Goal: Task Accomplishment & Management: Manage account settings

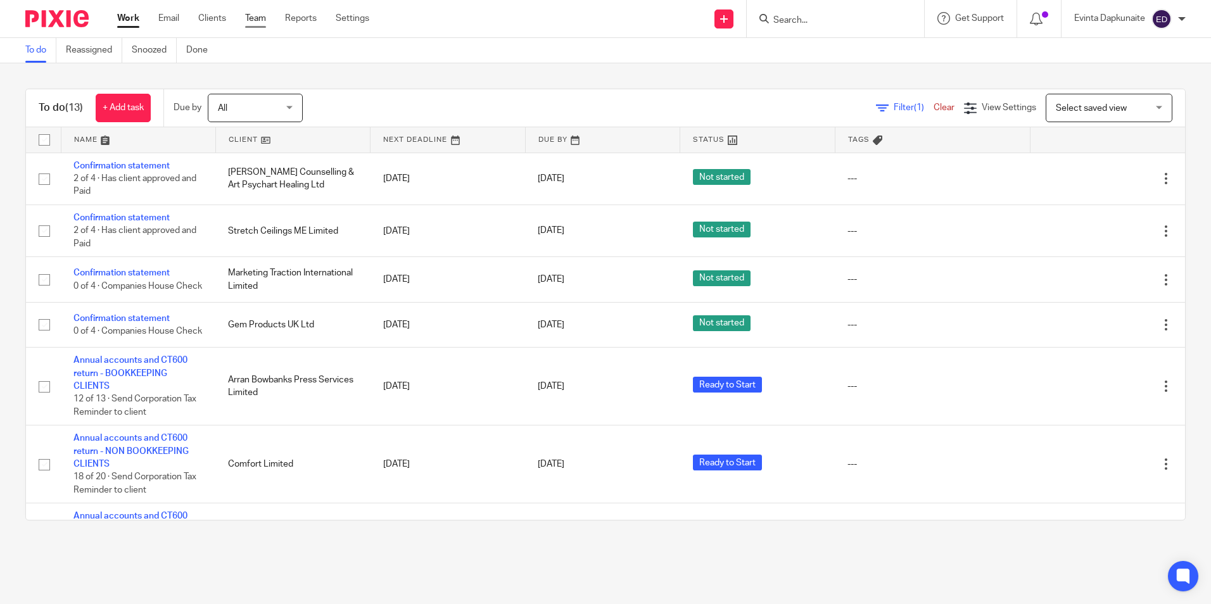
click at [249, 21] on link "Team" at bounding box center [255, 18] width 21 height 13
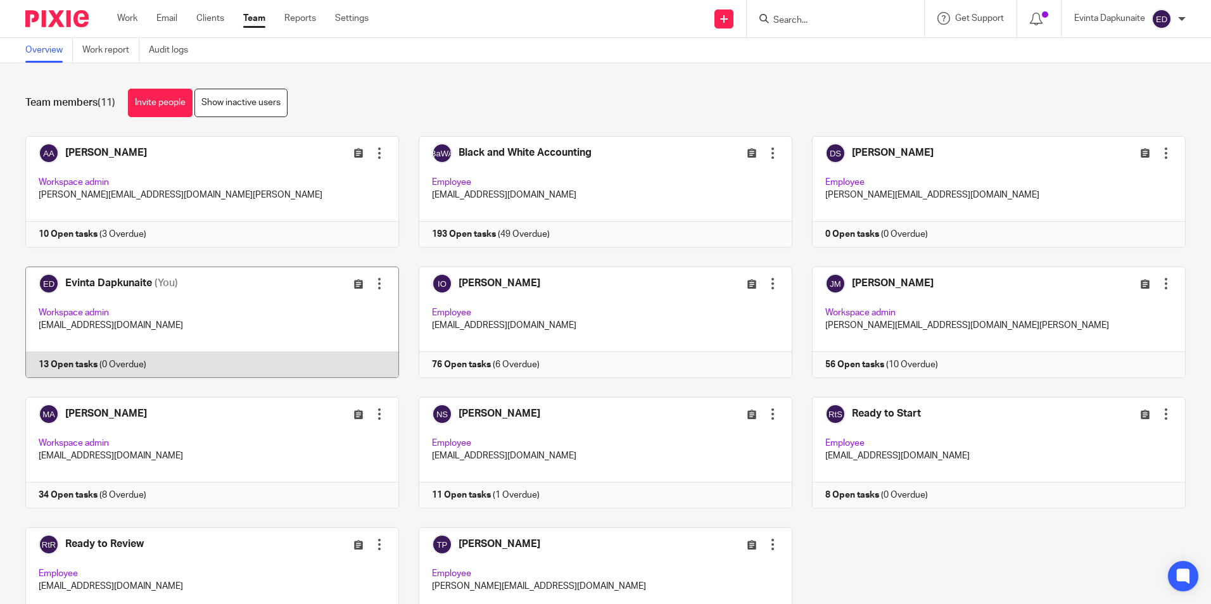
click at [239, 306] on link at bounding box center [202, 322] width 393 height 111
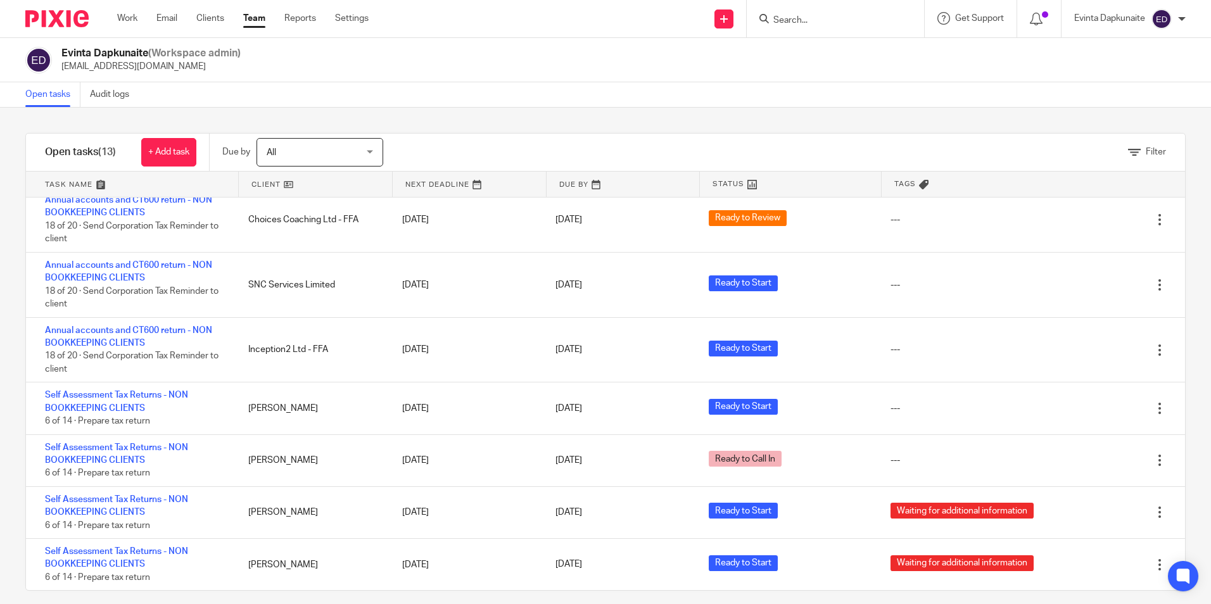
scroll to position [12, 0]
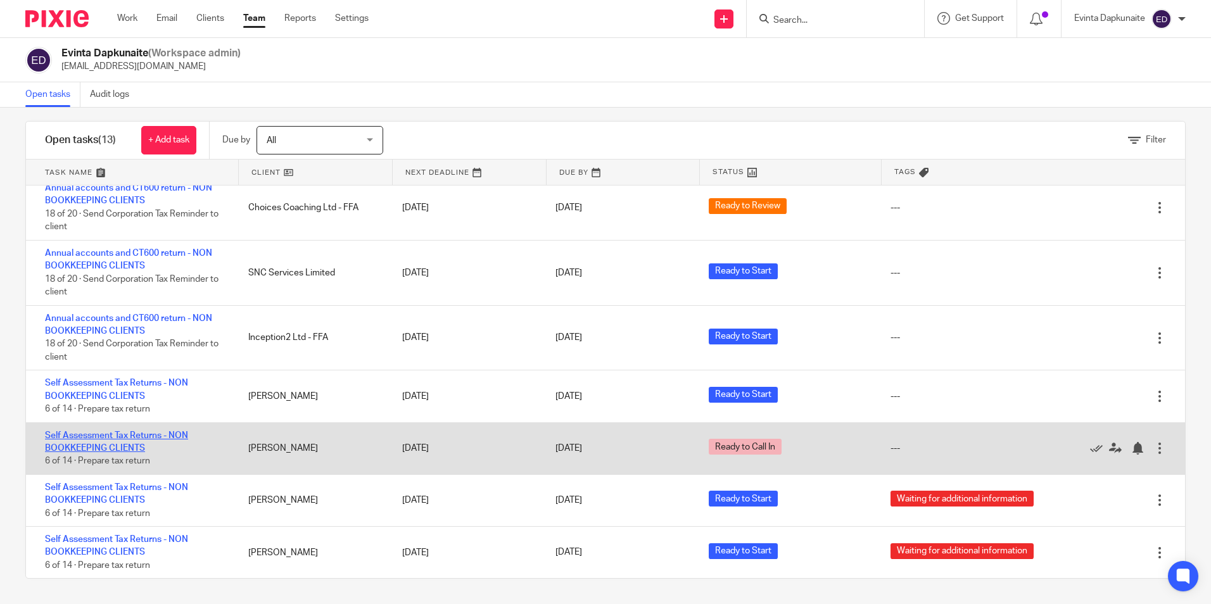
click at [119, 434] on link "Self Assessment Tax Returns - NON BOOKKEEPING CLIENTS" at bounding box center [116, 442] width 143 height 22
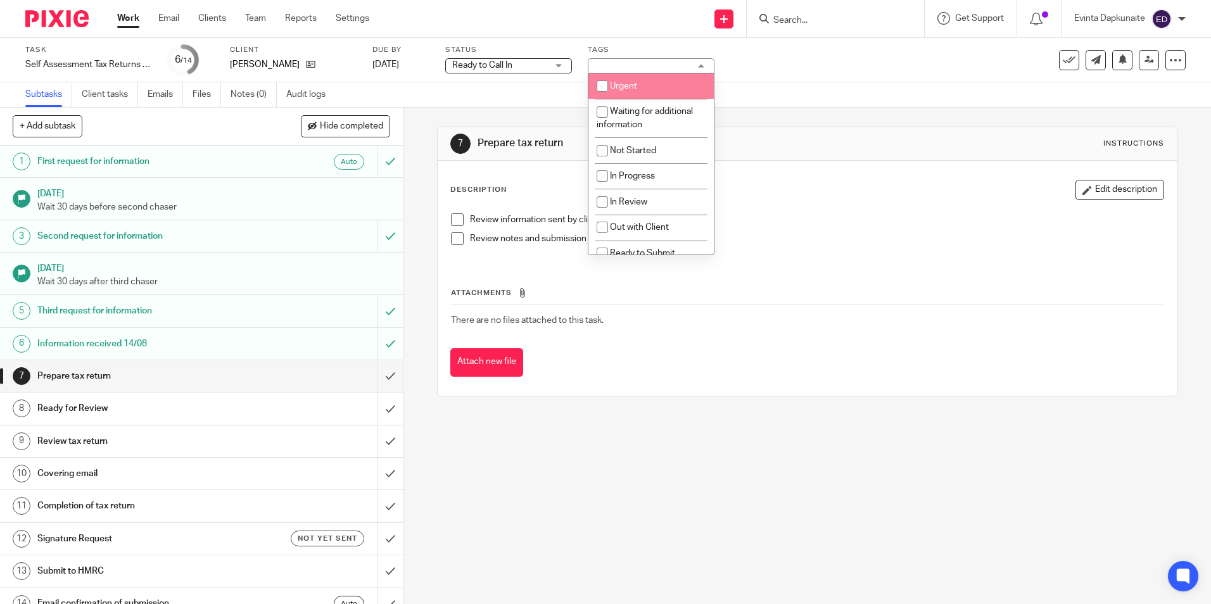
click at [542, 78] on div "Task Self Assessment Tax Returns - NON BOOKKEEPING CLIENTS Save Self Assessment…" at bounding box center [605, 60] width 1211 height 44
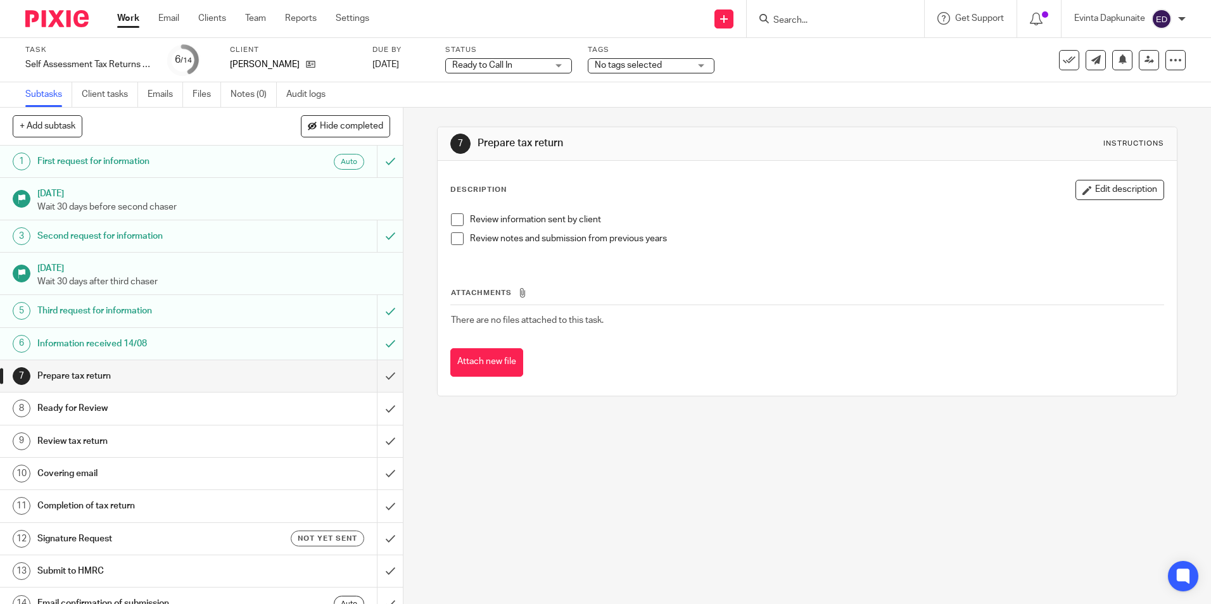
click at [537, 73] on div "Ready to Call In Ready to Call In" at bounding box center [508, 65] width 127 height 15
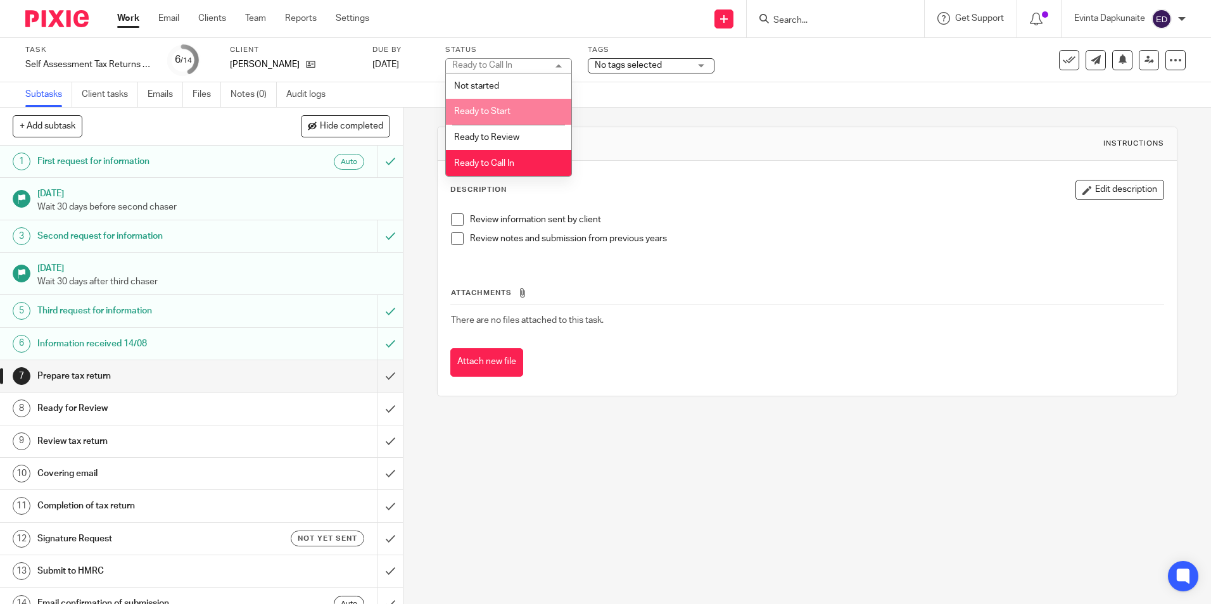
click at [519, 120] on li "Ready to Start" at bounding box center [508, 112] width 125 height 26
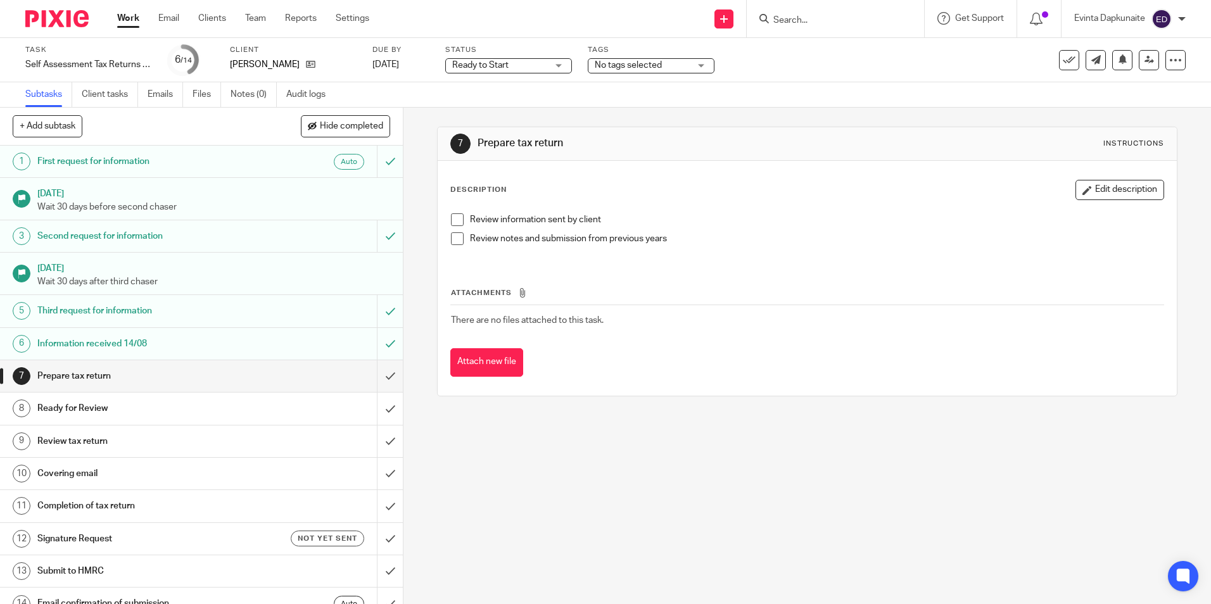
click at [603, 122] on div "7 Prepare tax return Instructions Description Edit description Review informati…" at bounding box center [807, 262] width 740 height 308
click at [253, 16] on link "Team" at bounding box center [255, 18] width 21 height 13
